Goal: Navigation & Orientation: Find specific page/section

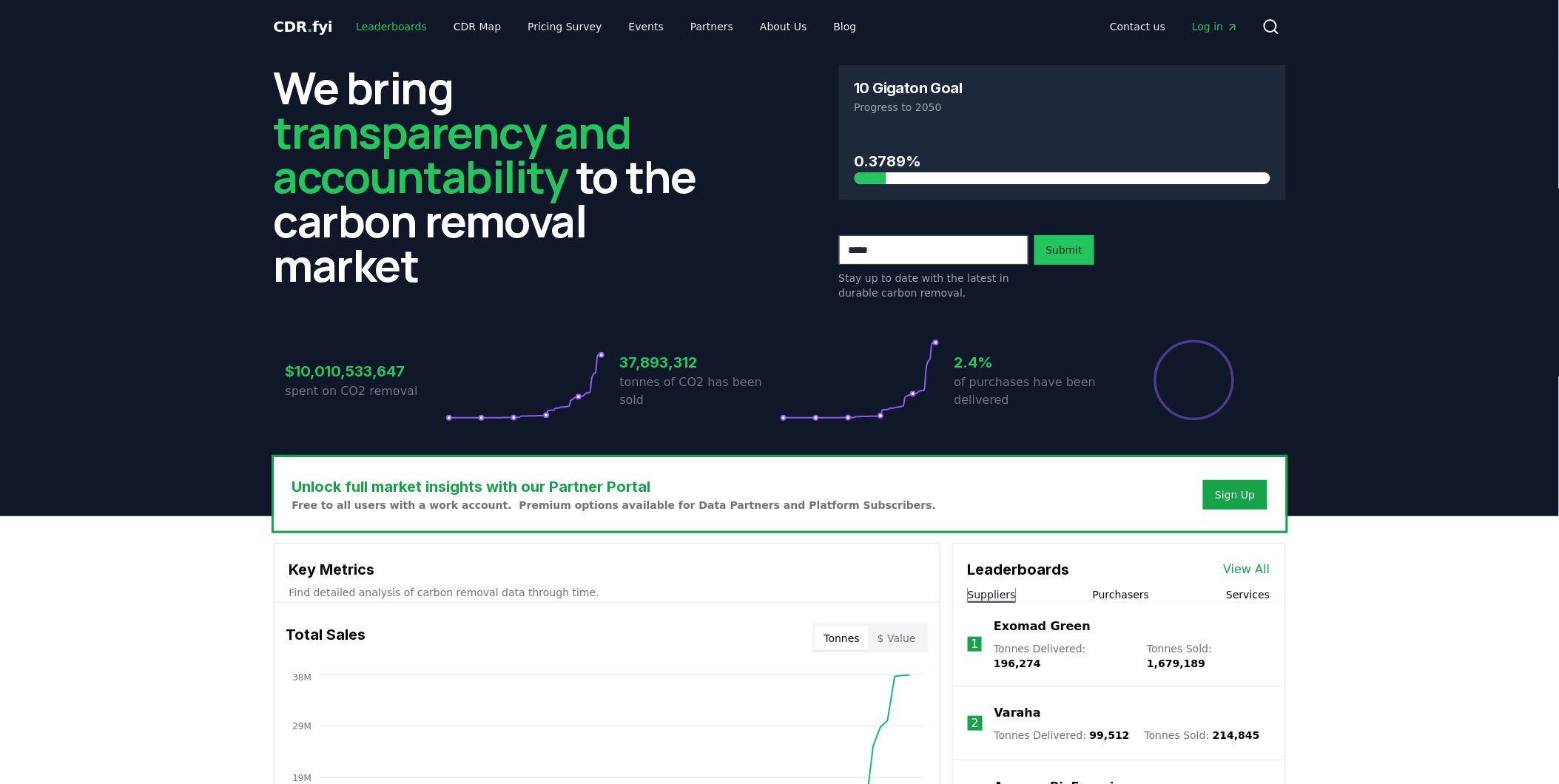
click at [404, 33] on link "Leaderboards" at bounding box center [391, 26] width 95 height 27
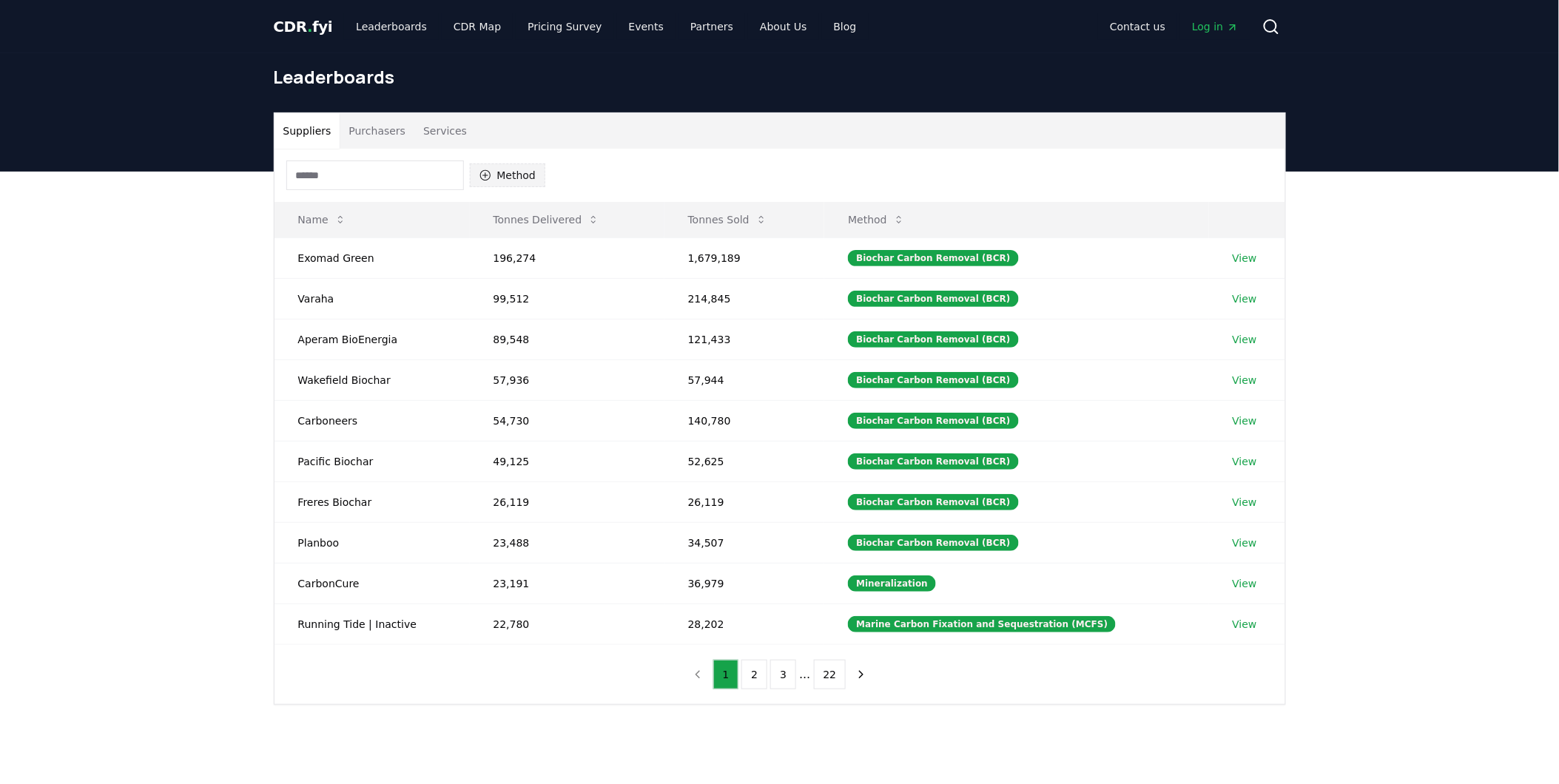
click at [491, 170] on icon "button" at bounding box center [486, 176] width 12 height 12
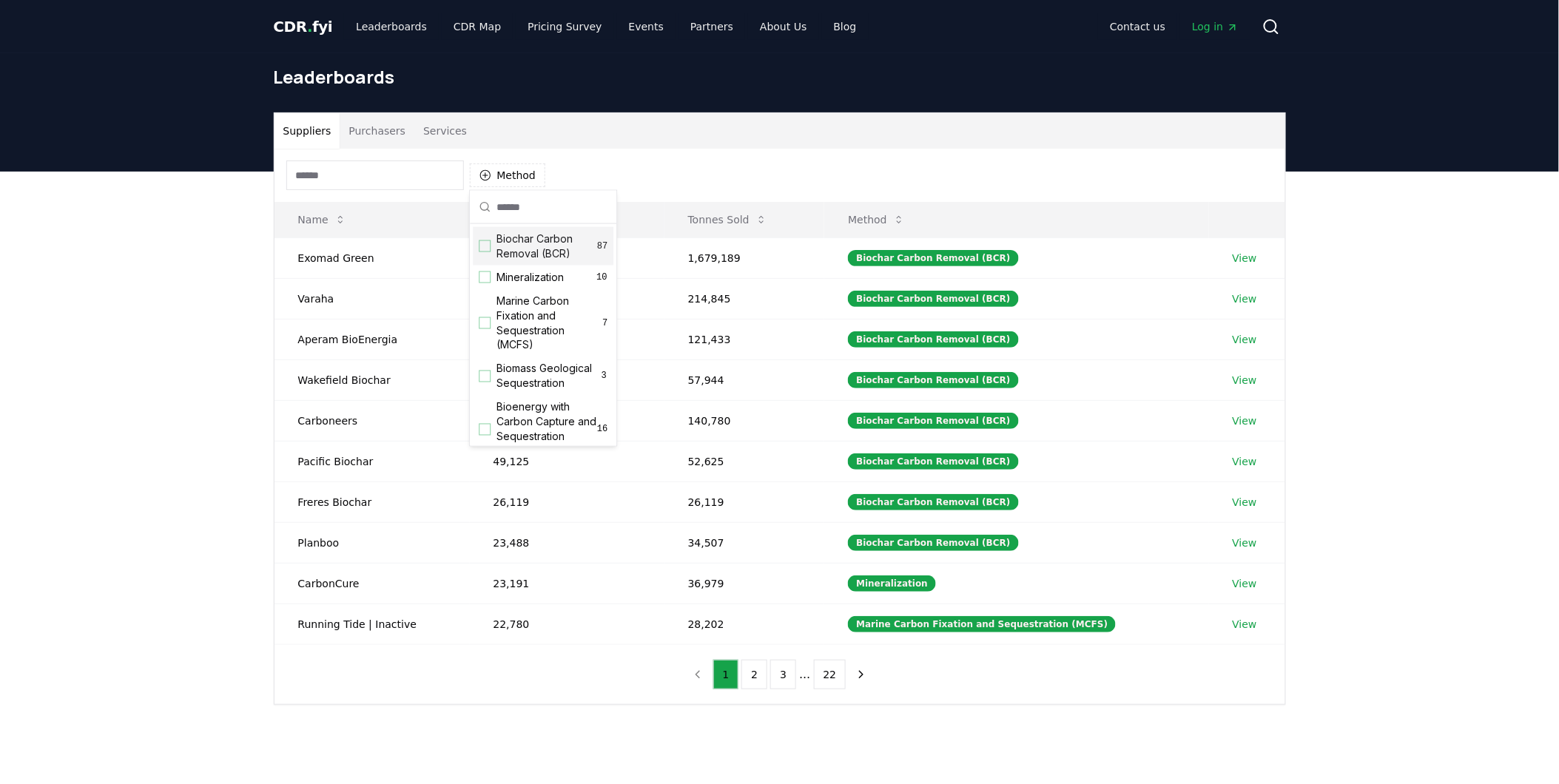
click at [1188, 18] on link "Log in" at bounding box center [1215, 26] width 70 height 27
